Goal: Task Accomplishment & Management: Complete application form

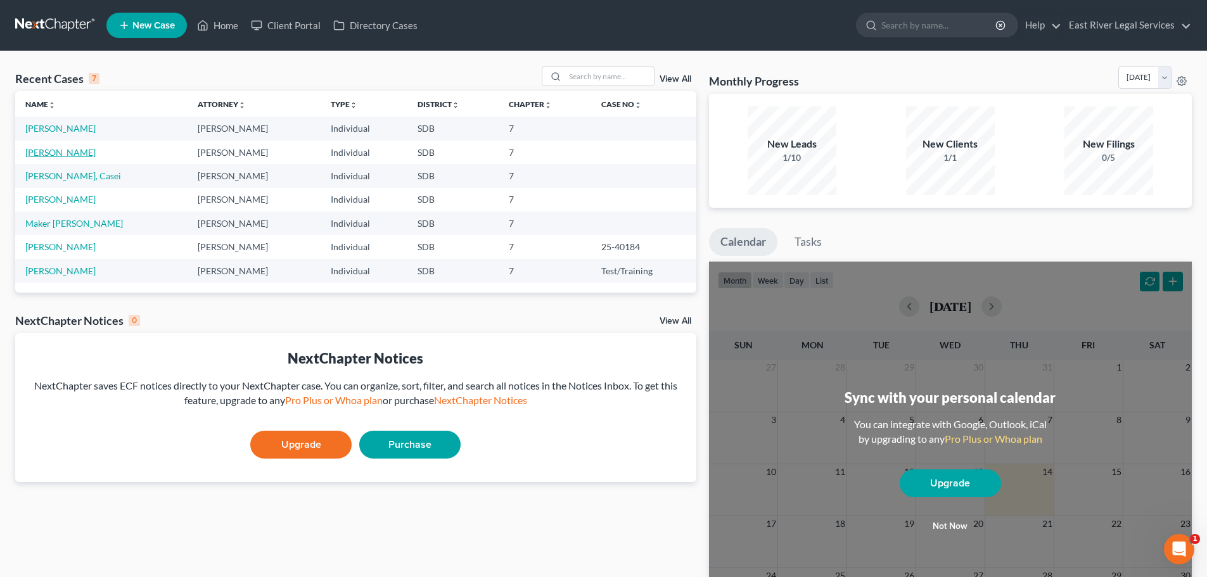
click at [73, 152] on link "[PERSON_NAME]" at bounding box center [60, 152] width 70 height 11
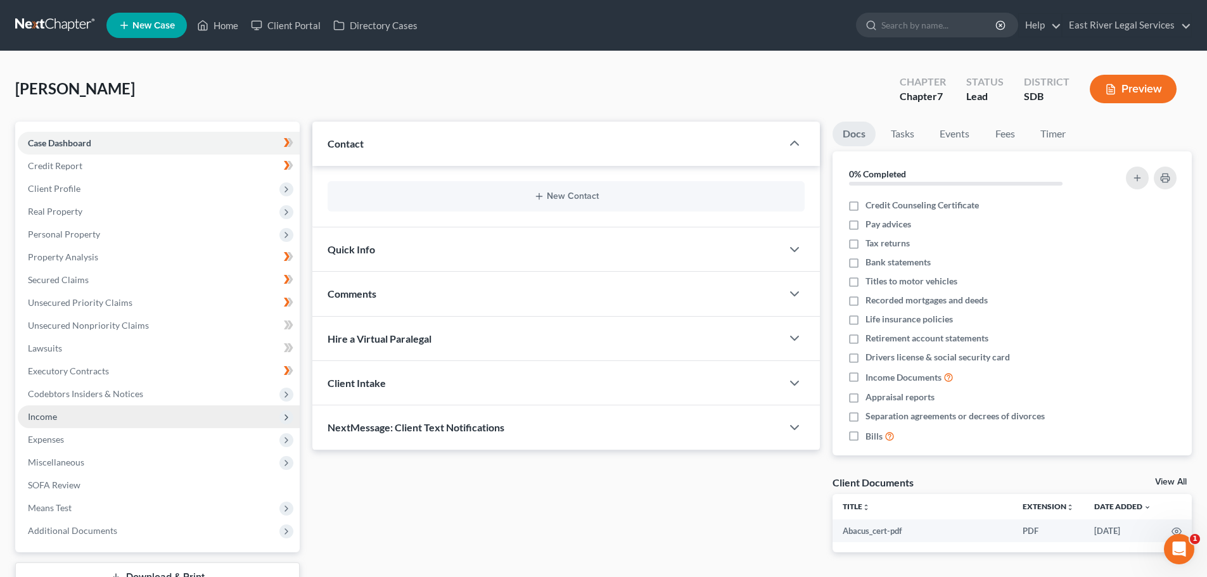
click at [41, 417] on span "Income" at bounding box center [42, 416] width 29 height 11
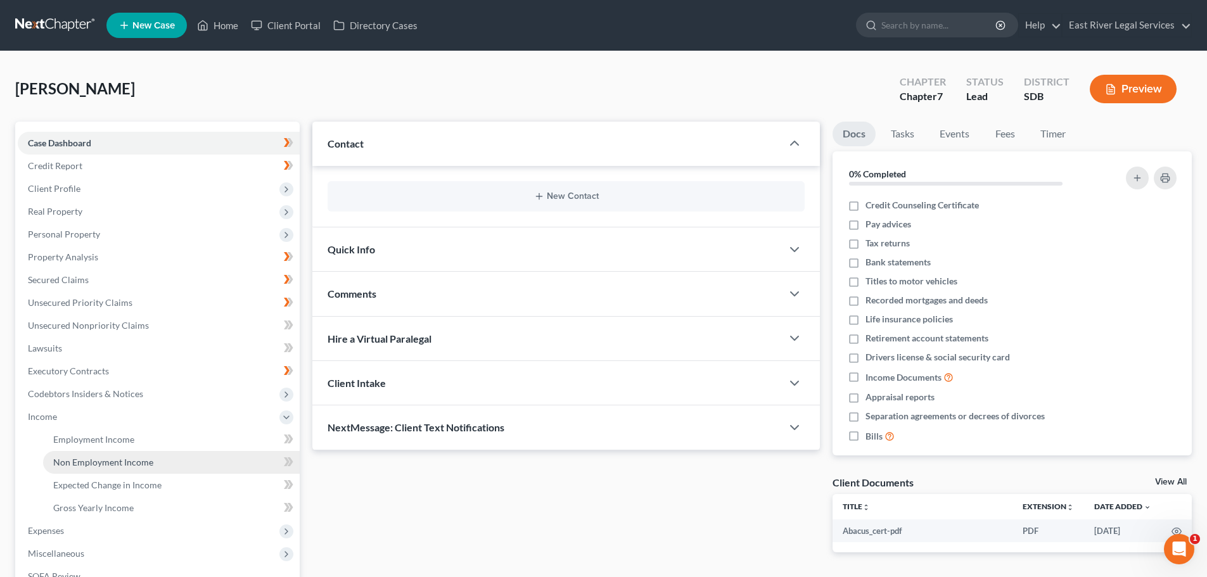
click at [121, 464] on span "Non Employment Income" at bounding box center [103, 462] width 100 height 11
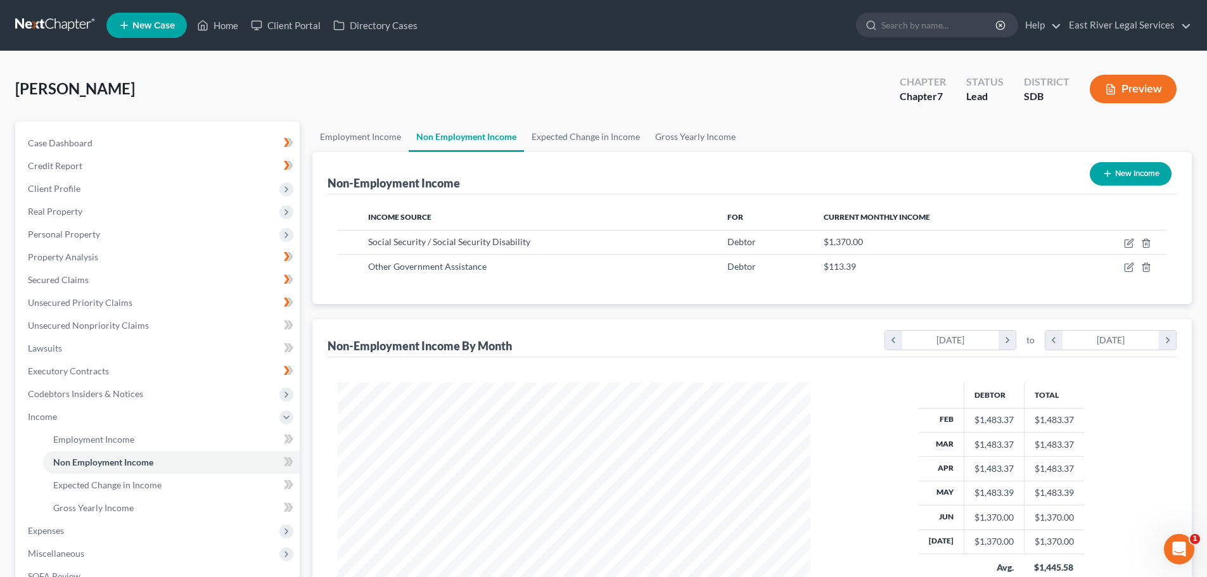
scroll to position [236, 498]
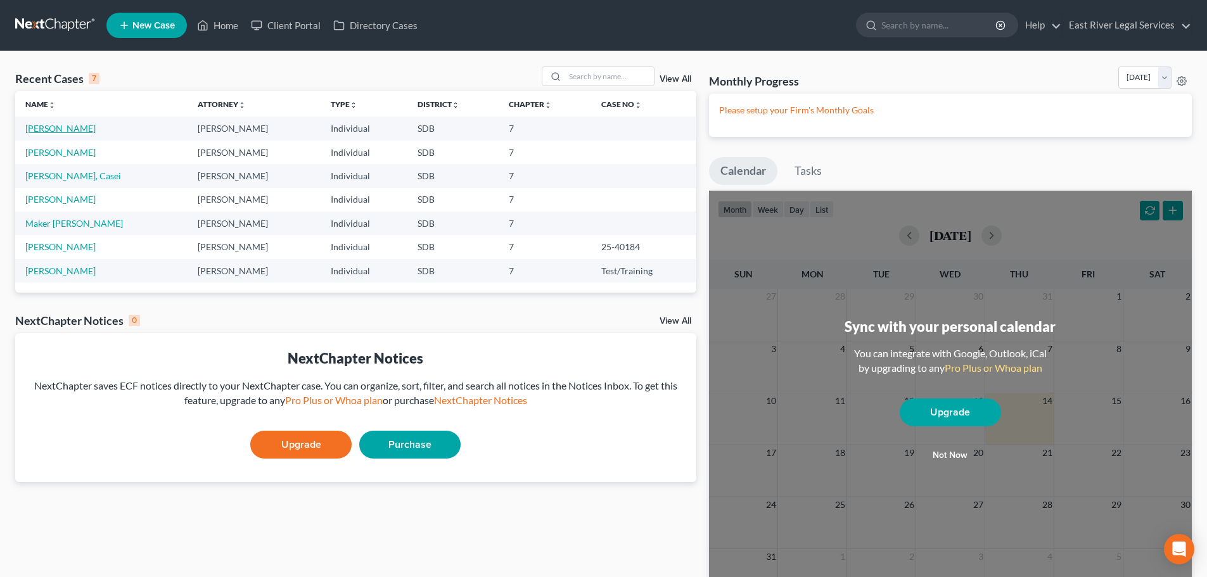
click at [72, 127] on link "[PERSON_NAME]" at bounding box center [60, 128] width 70 height 11
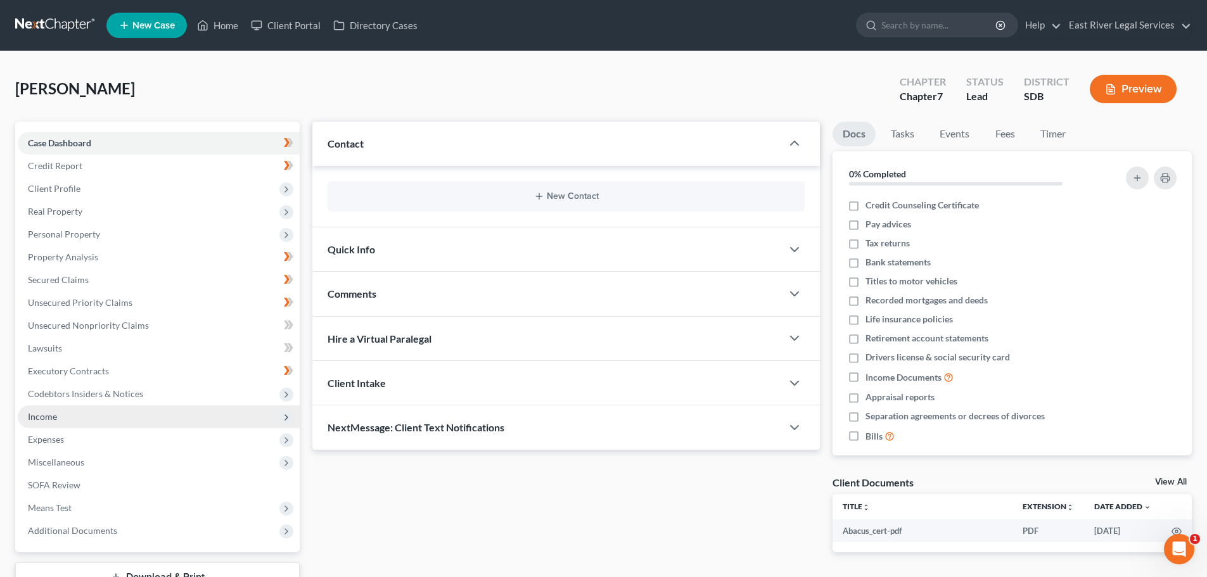
click at [37, 419] on span "Income" at bounding box center [42, 416] width 29 height 11
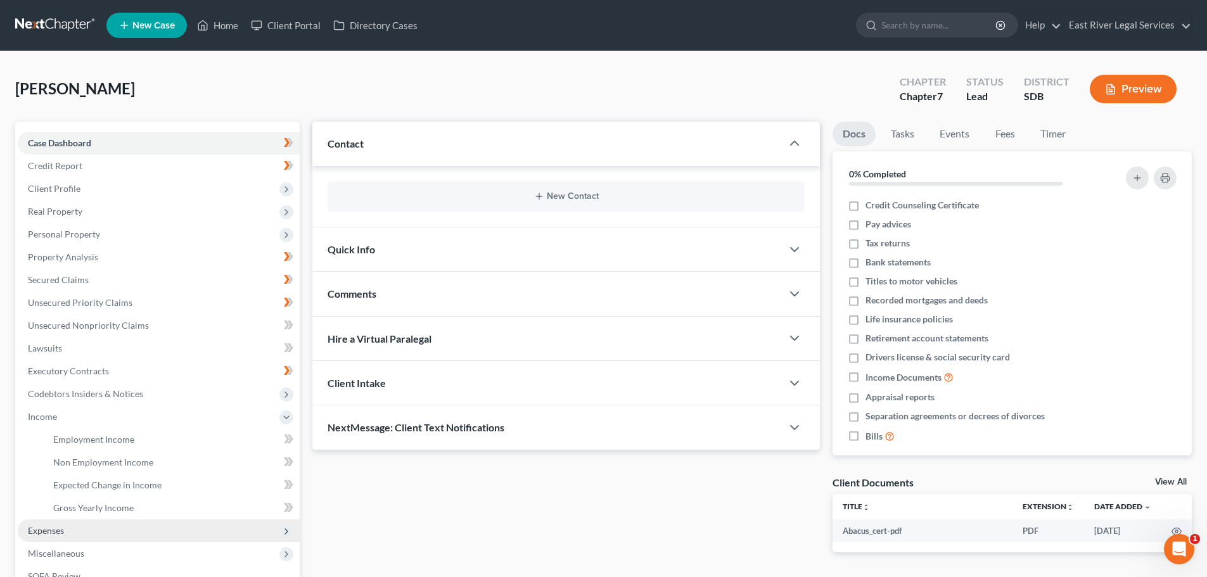
click at [42, 526] on span "Expenses" at bounding box center [46, 530] width 36 height 11
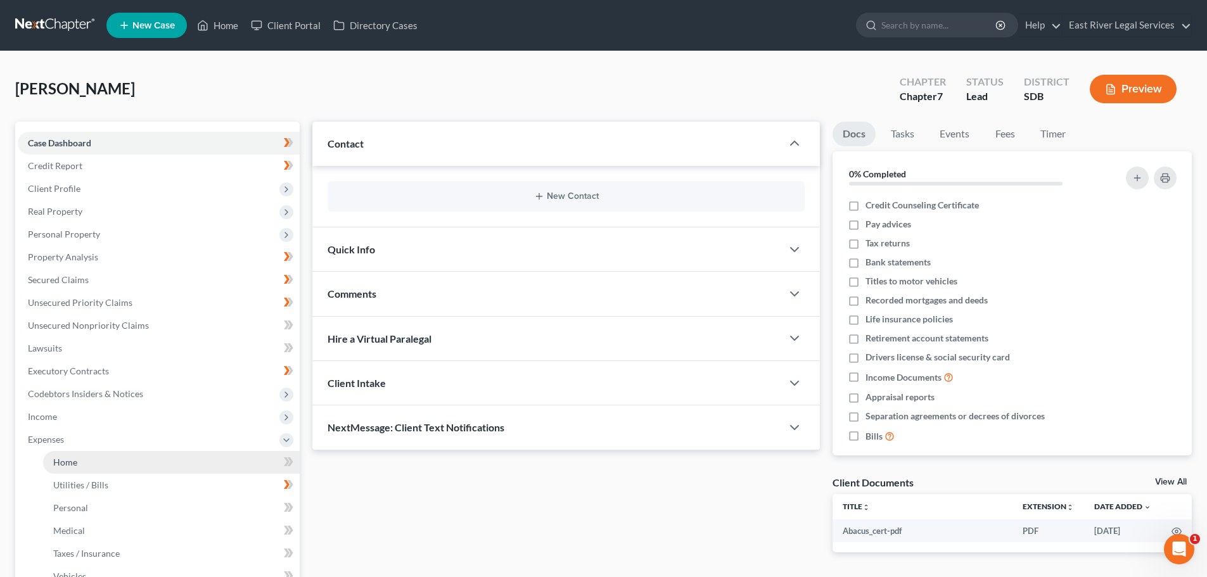
click at [69, 463] on span "Home" at bounding box center [65, 462] width 24 height 11
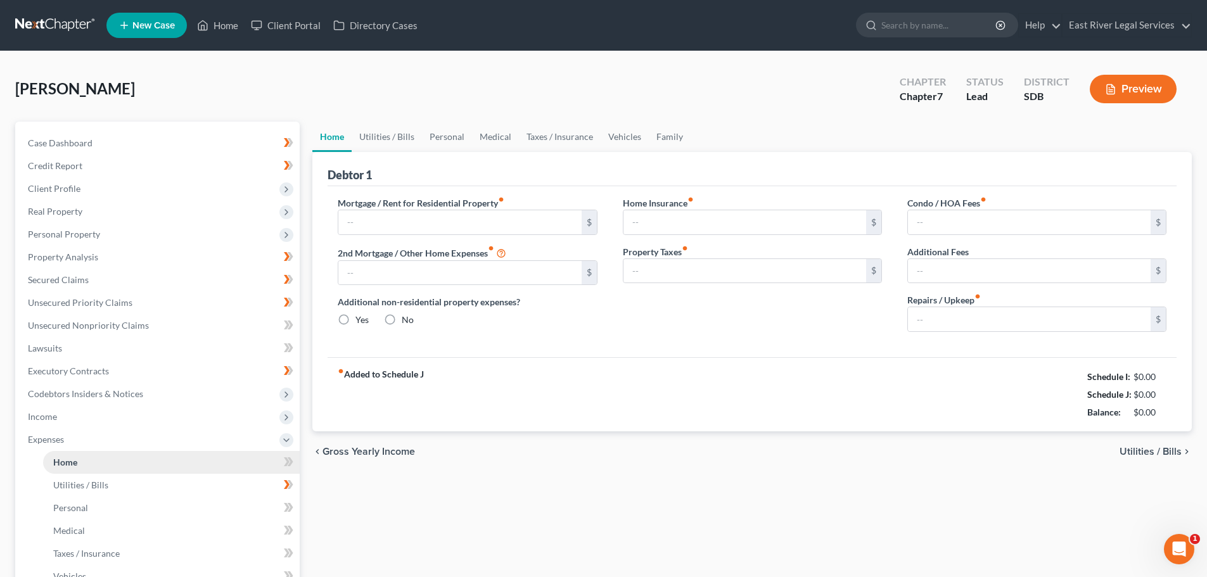
type input "496.04"
type input "0.00"
radio input "true"
type input "0.00"
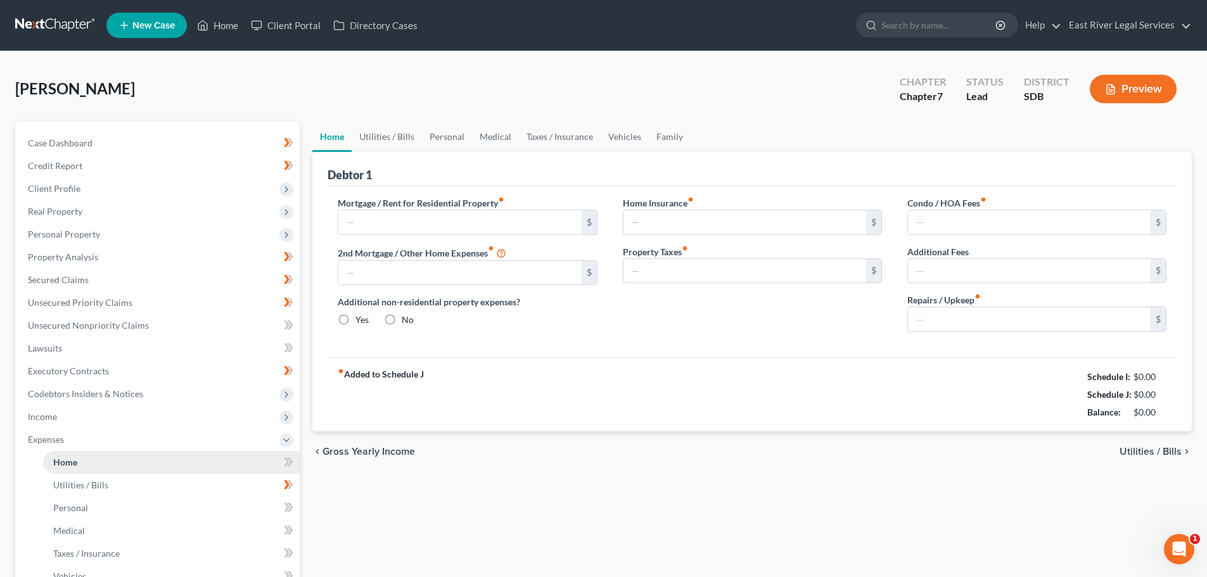
type input "0.00"
click at [1033, 414] on div "fiber_manual_record Added to Schedule J Schedule I: $4,218.63 Schedule J: $2,64…" at bounding box center [752, 394] width 849 height 74
click at [982, 468] on div "chevron_left Gross Yearly Income Utilities / Bills chevron_right" at bounding box center [751, 451] width 879 height 41
